Goal: Transaction & Acquisition: Purchase product/service

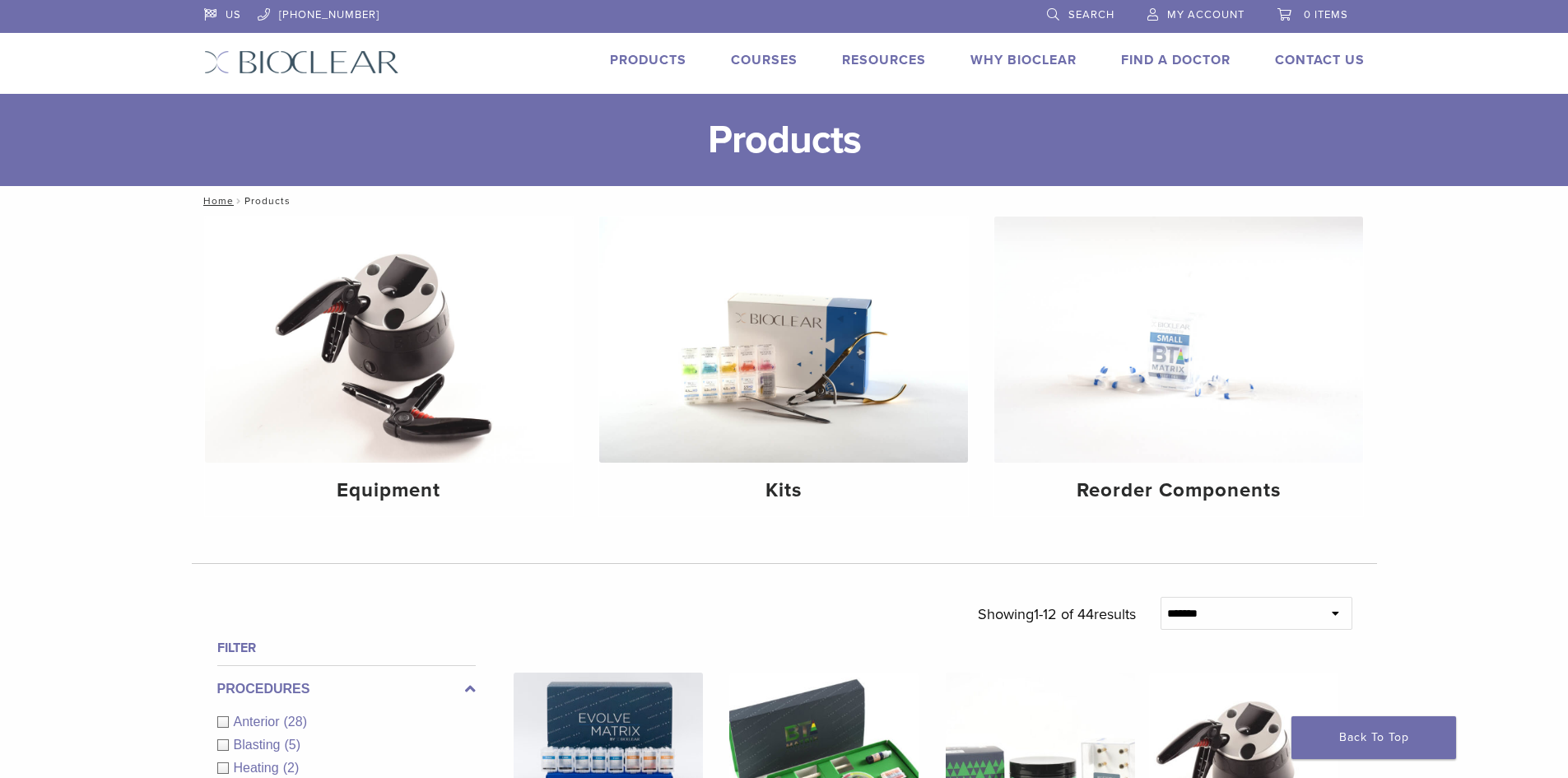
click at [1222, 12] on span "My Account" at bounding box center [1206, 15] width 77 height 13
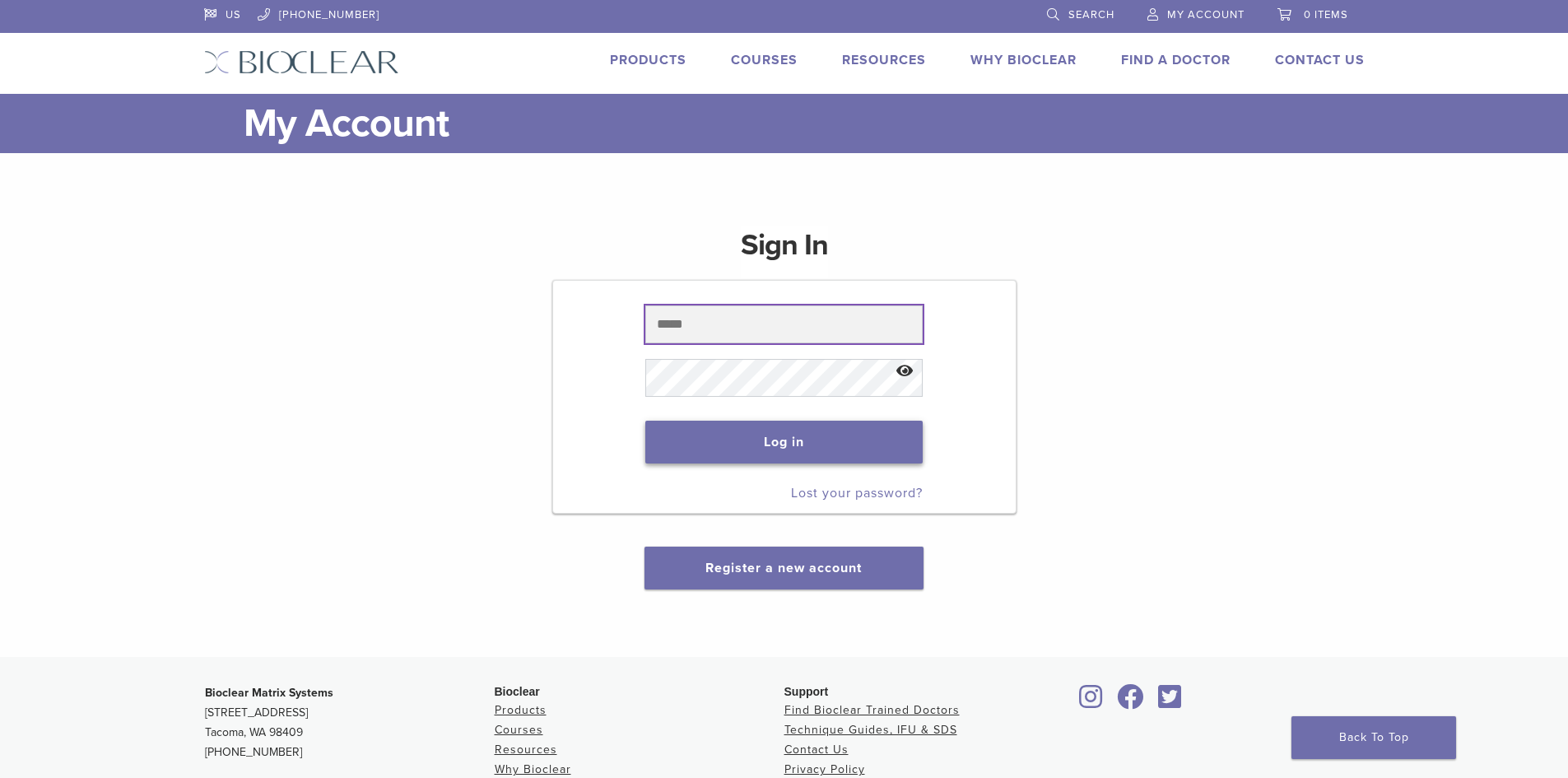
type input "**********"
click at [751, 447] on button "Log in" at bounding box center [784, 441] width 277 height 42
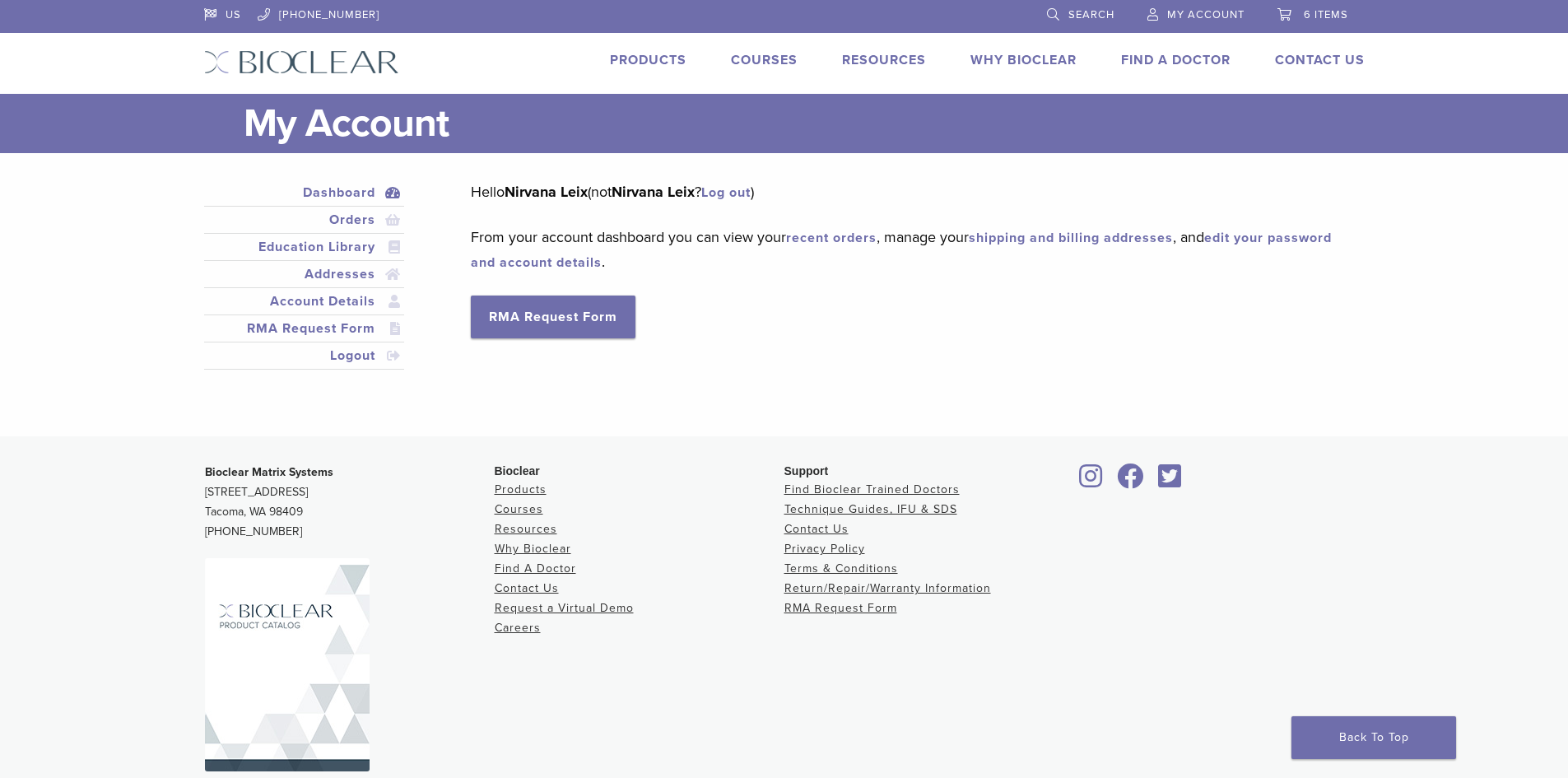
click at [637, 54] on link "Products" at bounding box center [649, 60] width 77 height 17
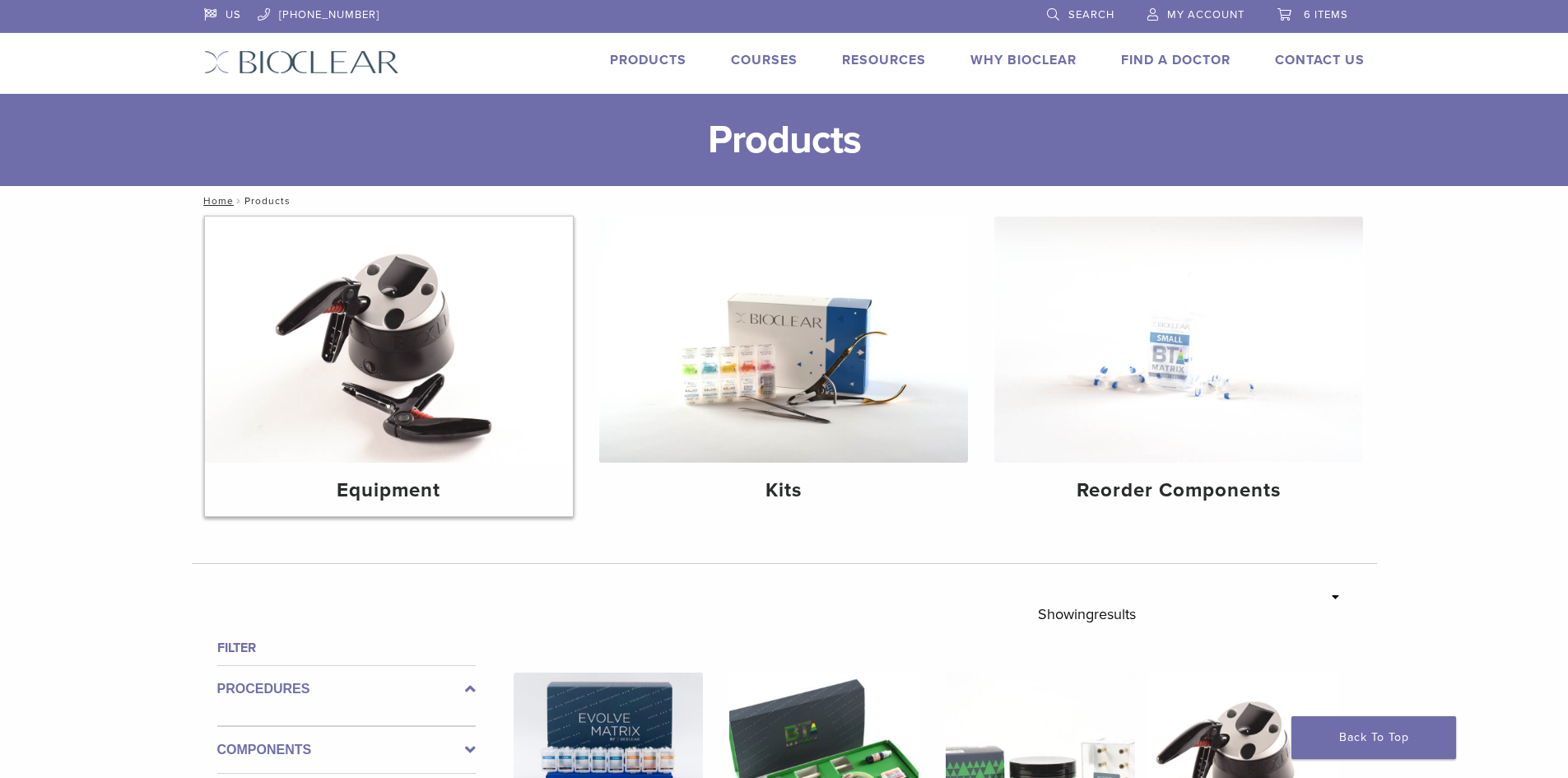
click at [345, 426] on img at bounding box center [389, 340] width 369 height 247
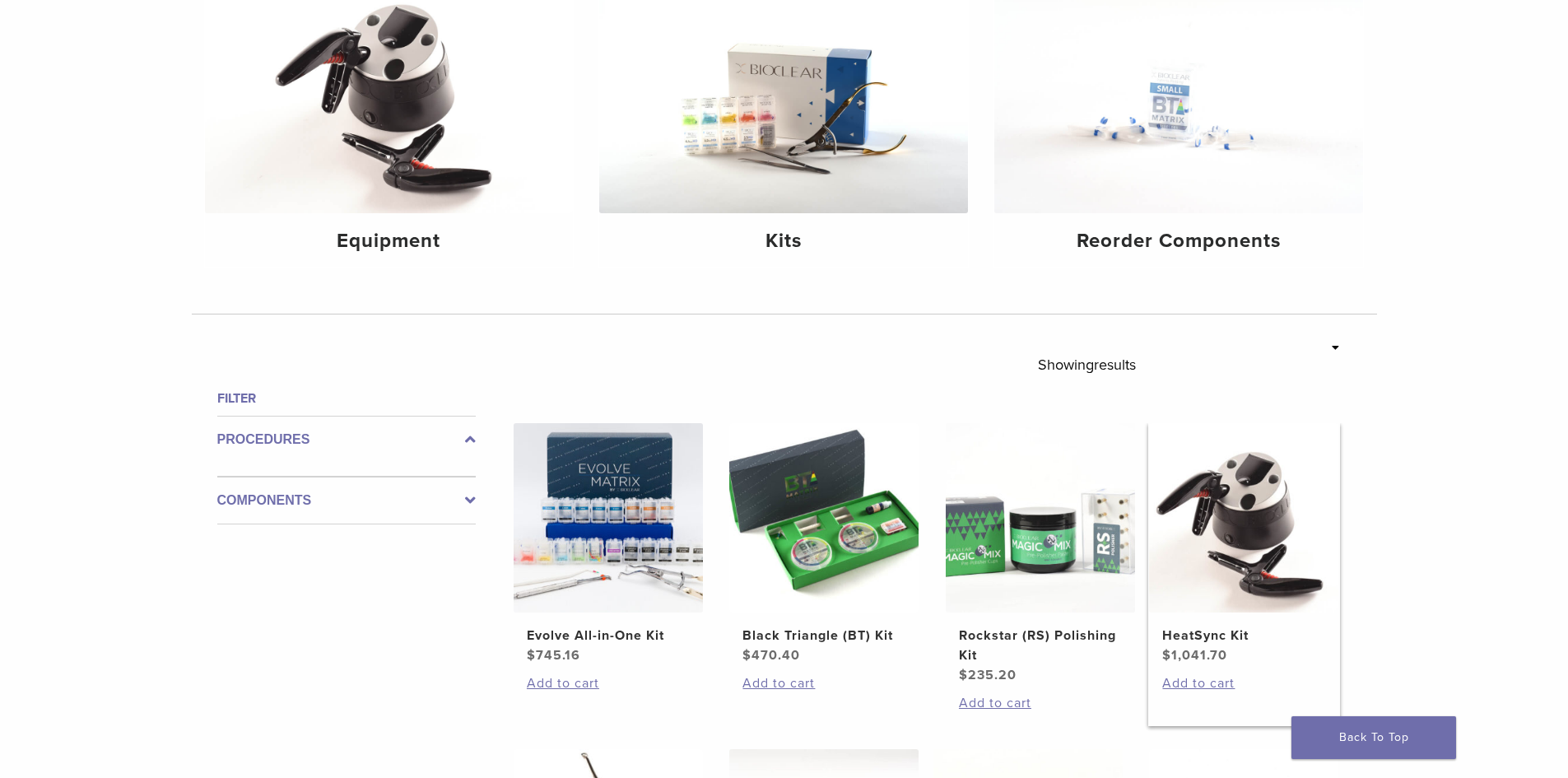
scroll to position [329, 0]
